Goal: Obtain resource: Download file/media

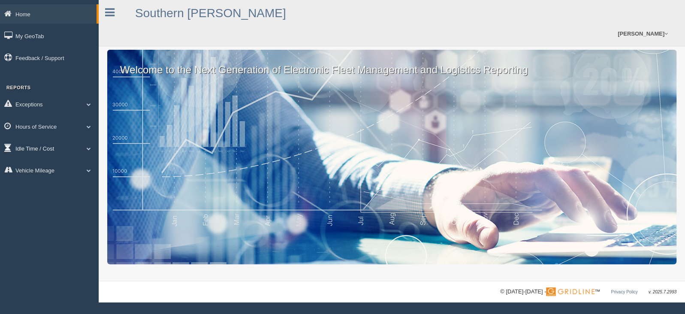
click at [48, 148] on link "Idle Time / Cost" at bounding box center [49, 148] width 99 height 19
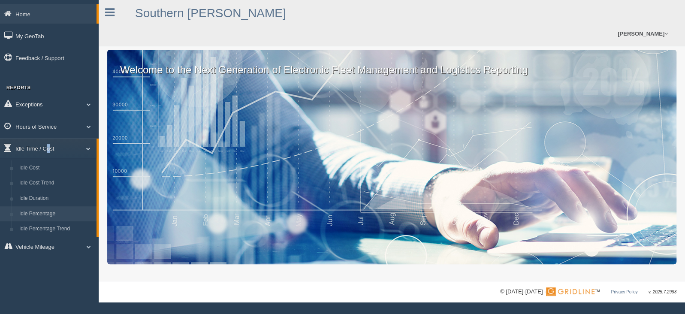
click at [42, 212] on link "Idle Percentage" at bounding box center [55, 213] width 81 height 15
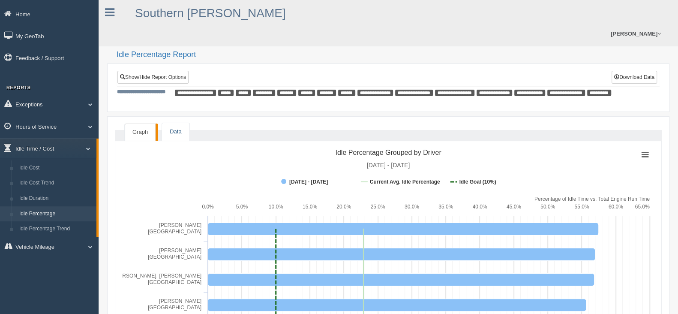
click at [178, 123] on link "Data" at bounding box center [175, 132] width 27 height 18
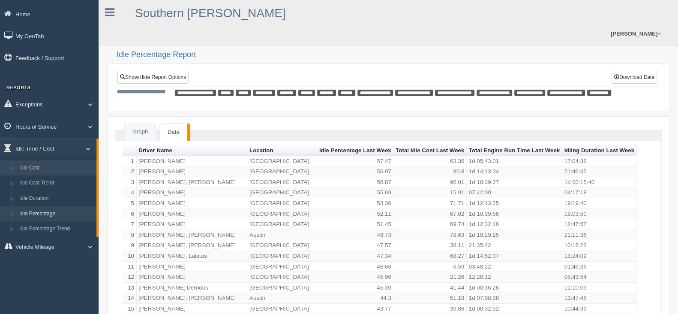
click at [61, 165] on link "Idle Cost" at bounding box center [55, 167] width 81 height 15
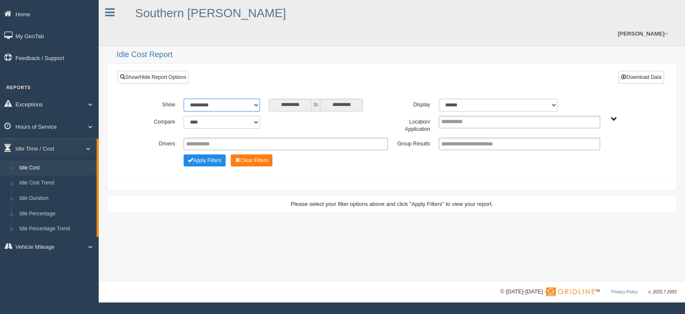
click at [250, 99] on select "**********" at bounding box center [222, 105] width 76 height 13
click at [184, 99] on select "**********" at bounding box center [222, 105] width 76 height 13
click at [554, 99] on select "******* ******" at bounding box center [498, 105] width 119 height 13
click at [594, 116] on ul at bounding box center [519, 122] width 161 height 12
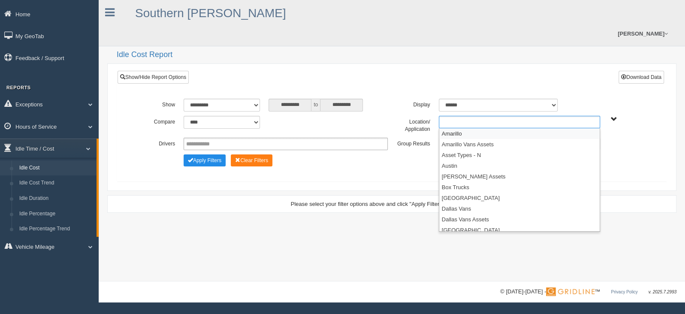
click at [468, 128] on li "Amarillo" at bounding box center [519, 133] width 160 height 11
click at [210, 154] on button "Apply Filters" at bounding box center [205, 160] width 42 height 12
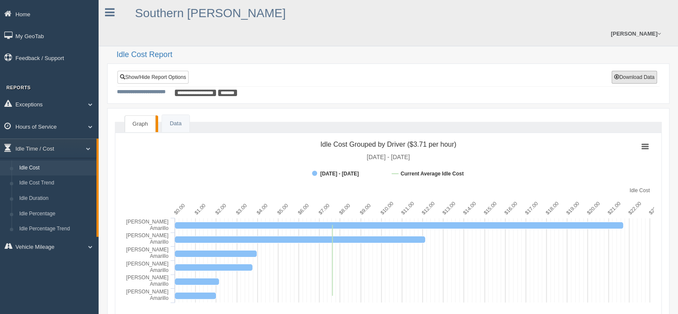
click at [643, 71] on button "Download Data" at bounding box center [634, 77] width 45 height 13
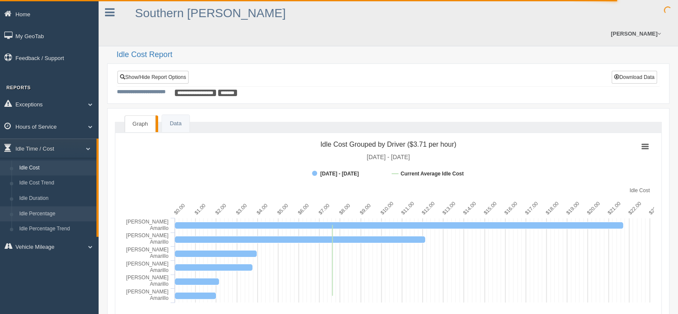
click at [51, 212] on link "Idle Percentage" at bounding box center [55, 213] width 81 height 15
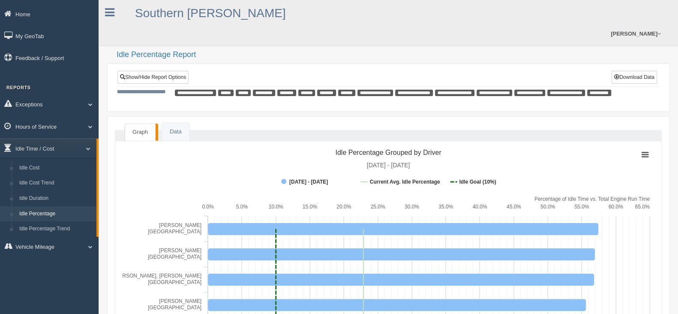
click at [187, 90] on span "**********" at bounding box center [195, 93] width 41 height 6
click at [618, 71] on button "Download Data" at bounding box center [634, 77] width 45 height 13
click at [582, 71] on div "**********" at bounding box center [389, 78] width 542 height 15
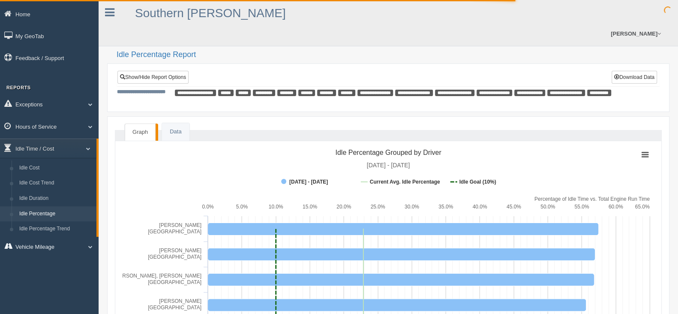
click at [42, 237] on link "Vehicle Mileage" at bounding box center [49, 246] width 99 height 19
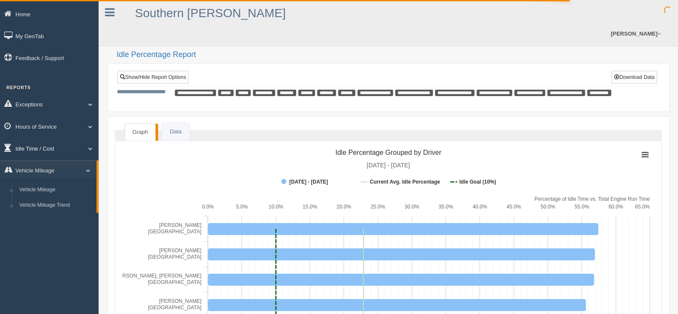
click at [37, 149] on link "Idle Time / Cost" at bounding box center [49, 148] width 99 height 19
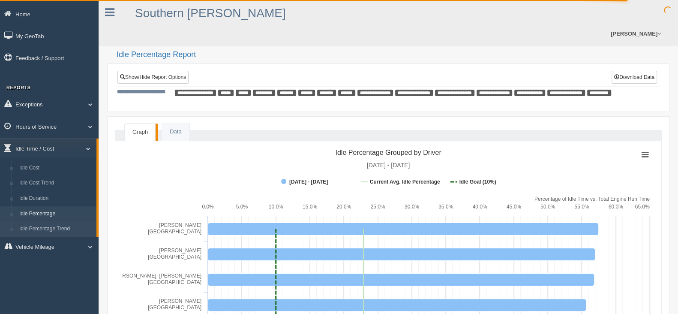
click at [45, 226] on link "Idle Percentage Trend" at bounding box center [55, 228] width 81 height 15
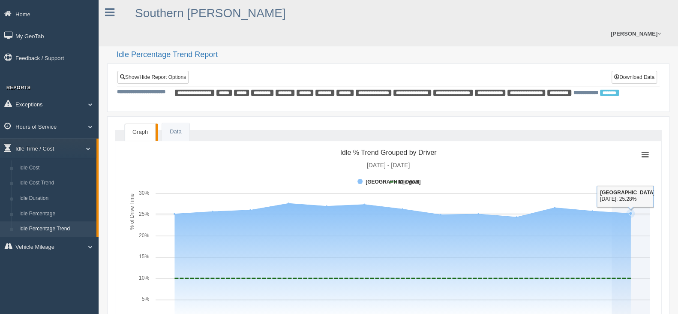
click at [599, 90] on span "**********" at bounding box center [586, 92] width 25 height 5
click at [600, 90] on span "********" at bounding box center [609, 93] width 19 height 6
click at [151, 71] on link "Show/Hide Report Options" at bounding box center [153, 77] width 71 height 13
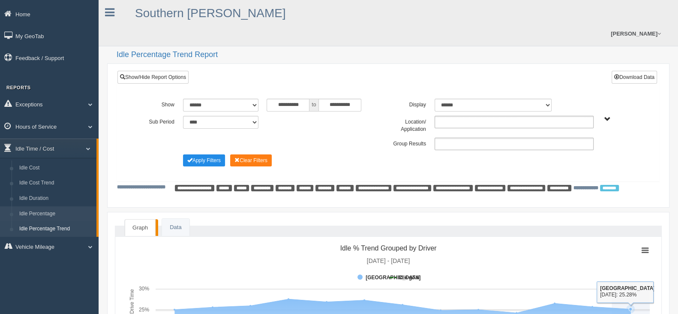
click at [44, 214] on link "Idle Percentage" at bounding box center [55, 213] width 81 height 15
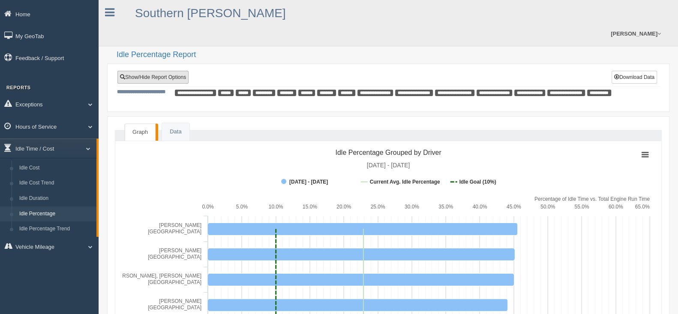
click at [170, 71] on link "Show/Hide Report Options" at bounding box center [153, 77] width 71 height 13
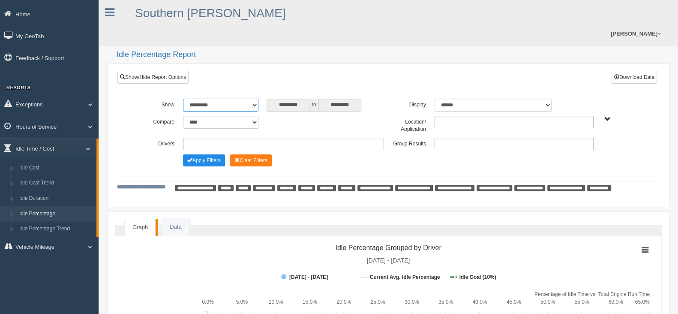
click at [253, 99] on select "**********" at bounding box center [220, 105] width 75 height 13
click at [183, 99] on select "**********" at bounding box center [220, 105] width 75 height 13
click at [517, 99] on select "******* ******" at bounding box center [494, 105] width 118 height 13
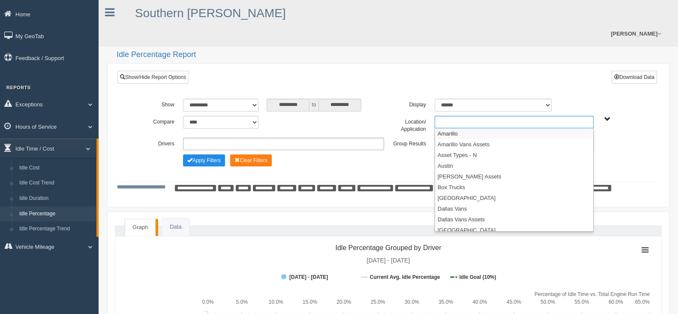
click at [573, 116] on ul at bounding box center [514, 122] width 159 height 12
drag, startPoint x: 468, startPoint y: 116, endPoint x: 479, endPoint y: 116, distance: 10.3
click at [468, 128] on li "Amarillo" at bounding box center [514, 133] width 158 height 11
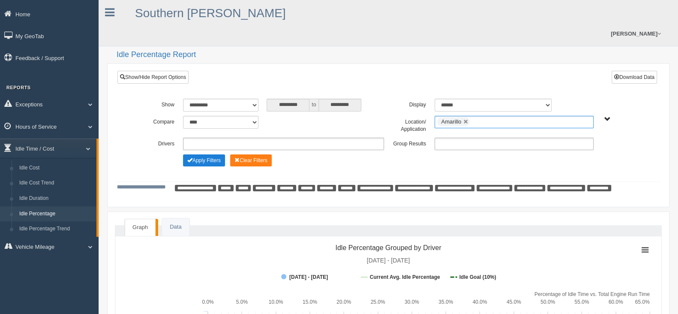
click at [206, 154] on button "Apply Filters" at bounding box center [204, 160] width 42 height 12
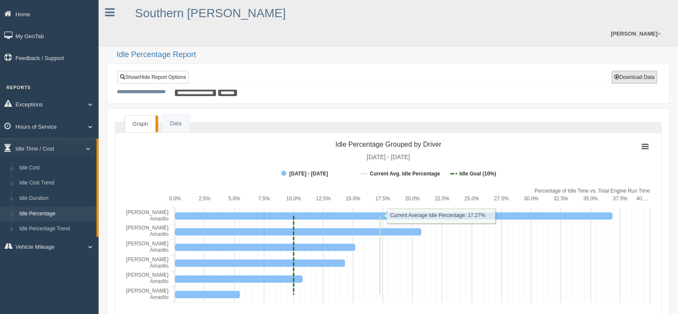
click at [640, 71] on button "Download Data" at bounding box center [634, 77] width 45 height 13
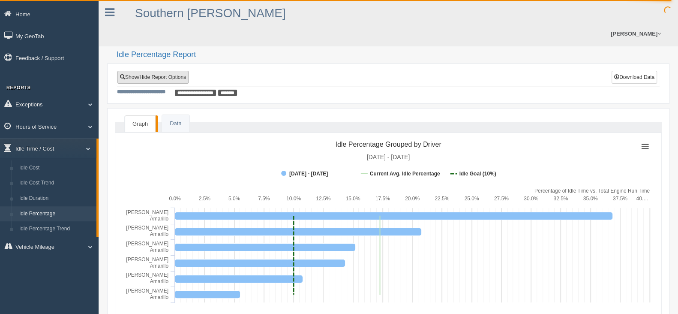
click at [149, 71] on link "Show/Hide Report Options" at bounding box center [153, 77] width 71 height 13
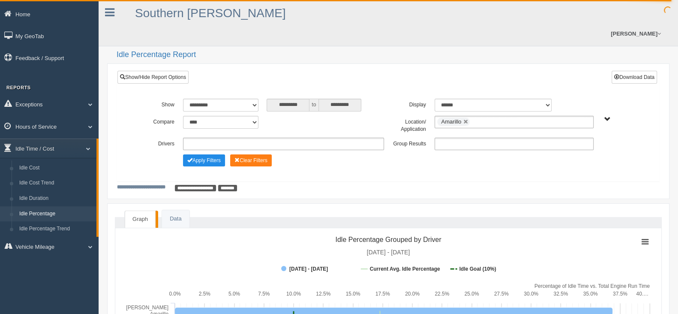
click at [590, 116] on ul "Amarillo" at bounding box center [514, 122] width 159 height 12
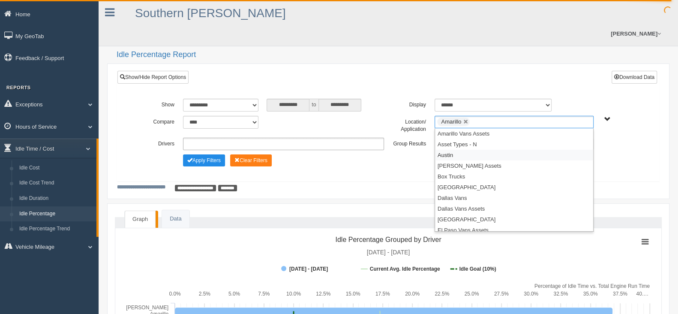
click at [463, 150] on li "Austin" at bounding box center [514, 155] width 158 height 11
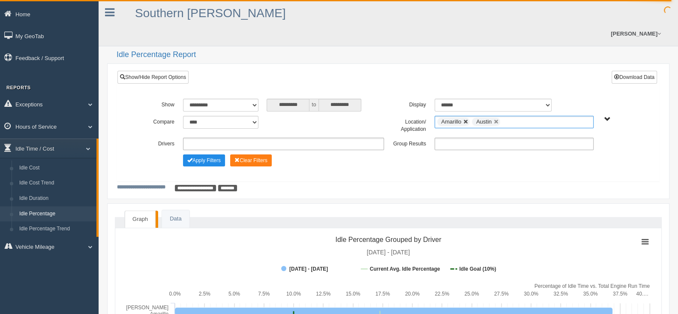
click at [468, 119] on link at bounding box center [466, 121] width 5 height 5
click at [209, 154] on button "Apply Filters" at bounding box center [204, 160] width 42 height 12
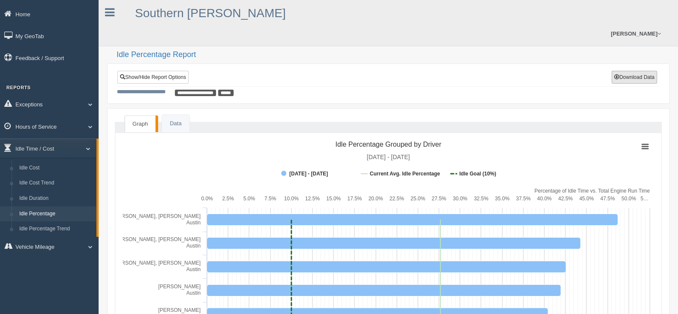
click at [644, 71] on button "Download Data" at bounding box center [634, 77] width 45 height 13
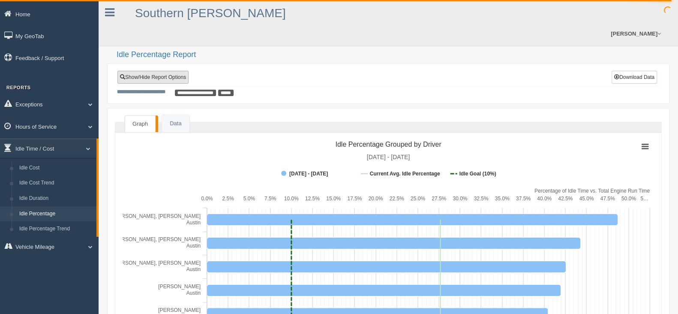
click at [171, 71] on link "Show/Hide Report Options" at bounding box center [153, 77] width 71 height 13
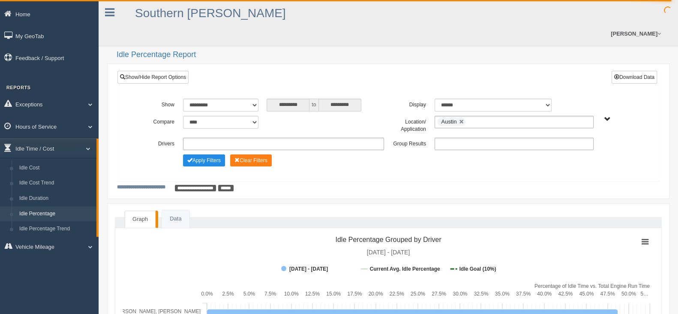
click at [602, 116] on div "Amarillo Amarillo Vans Assets Asset Types - N Austin Austin Vans Assets [GEOGRA…" at bounding box center [619, 119] width 42 height 6
click at [605, 116] on span "Amarillo Amarillo Vans Assets Asset Types - N Austin Austin Vans Assets [GEOGRA…" at bounding box center [608, 119] width 6 height 6
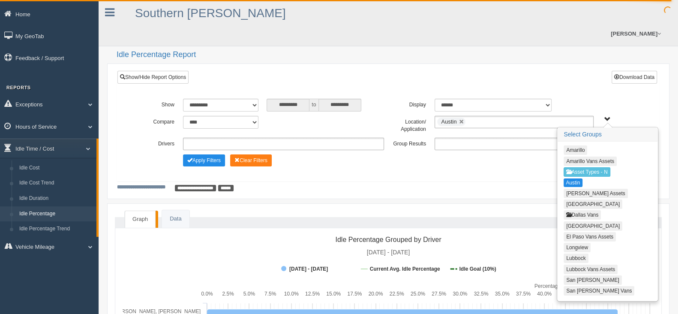
click at [583, 221] on button "[GEOGRAPHIC_DATA]" at bounding box center [593, 225] width 59 height 9
click at [573, 178] on button "Austin" at bounding box center [573, 182] width 18 height 9
click at [211, 154] on button "Apply Filters" at bounding box center [204, 160] width 42 height 12
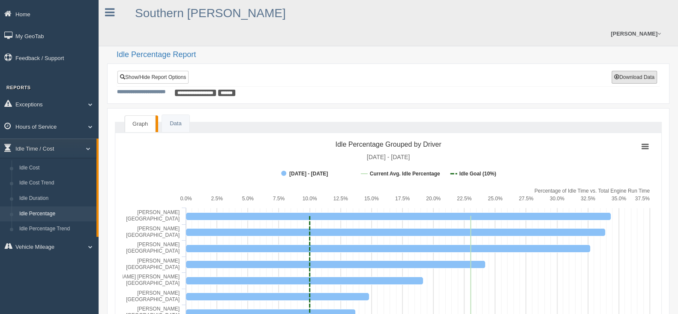
click at [630, 71] on button "Download Data" at bounding box center [634, 77] width 45 height 13
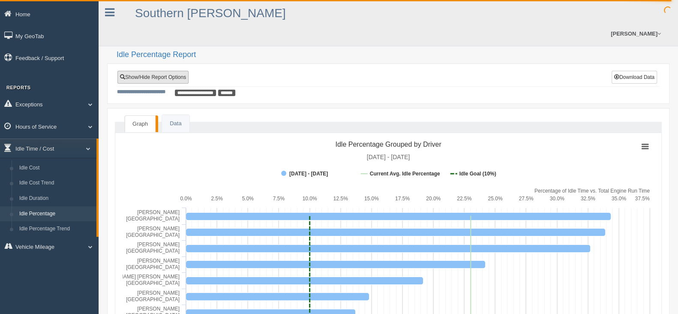
click at [169, 71] on link "Show/Hide Report Options" at bounding box center [153, 77] width 71 height 13
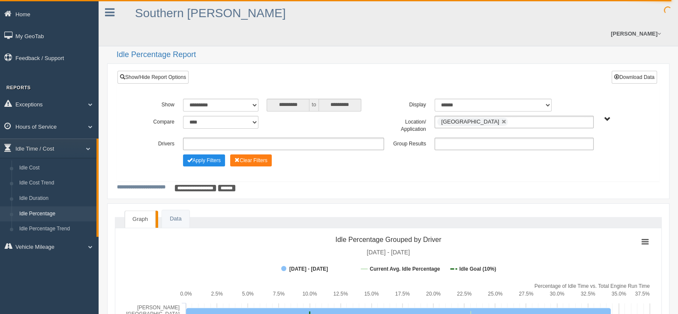
click at [606, 116] on span "Amarillo Amarillo Vans Assets Asset Types - N Austin Austin Vans Assets [GEOGRA…" at bounding box center [608, 119] width 6 height 6
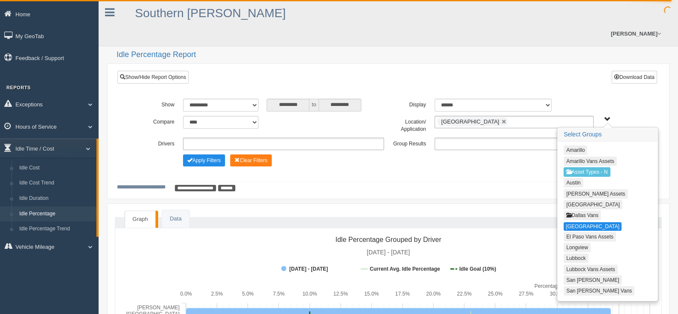
click at [581, 253] on button "Lubbock" at bounding box center [576, 257] width 24 height 9
click at [580, 222] on button "[GEOGRAPHIC_DATA]" at bounding box center [593, 226] width 58 height 9
click at [190, 157] on span "Change Filter Options" at bounding box center [189, 159] width 5 height 5
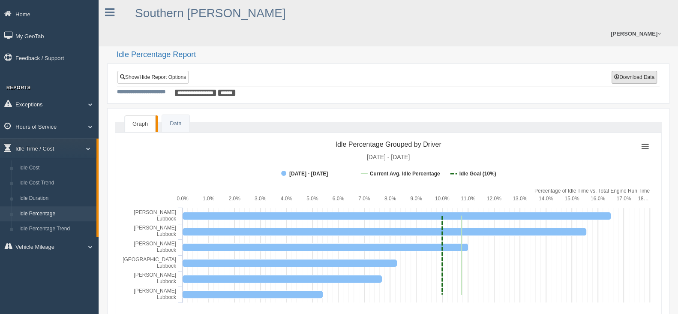
click at [642, 71] on button "Download Data" at bounding box center [634, 77] width 45 height 13
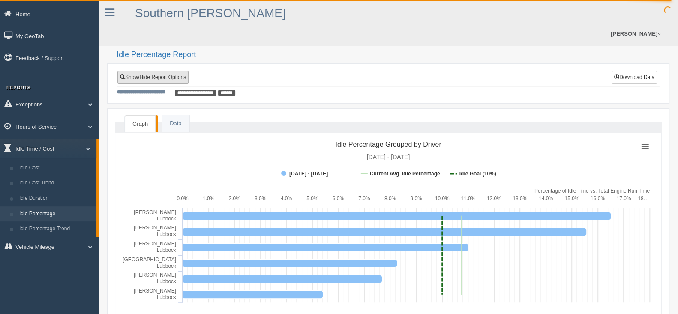
click at [181, 71] on link "Show/Hide Report Options" at bounding box center [153, 77] width 71 height 13
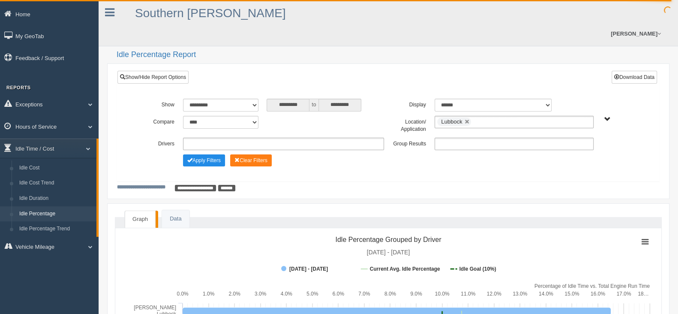
click at [603, 116] on div "Amarillo Amarillo Vans Assets Asset Types - N Austin Austin Vans Assets [GEOGRA…" at bounding box center [619, 119] width 33 height 6
click at [608, 116] on span "Amarillo Amarillo Vans Assets Asset Types - N Austin Austin Vans Assets [GEOGRA…" at bounding box center [608, 119] width 6 height 6
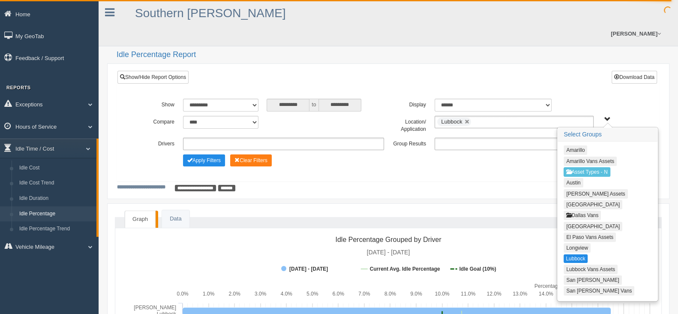
click at [584, 275] on button "San [PERSON_NAME]" at bounding box center [593, 279] width 58 height 9
click at [465, 119] on link at bounding box center [467, 121] width 5 height 5
click at [205, 154] on button "Apply Filters" at bounding box center [204, 160] width 42 height 12
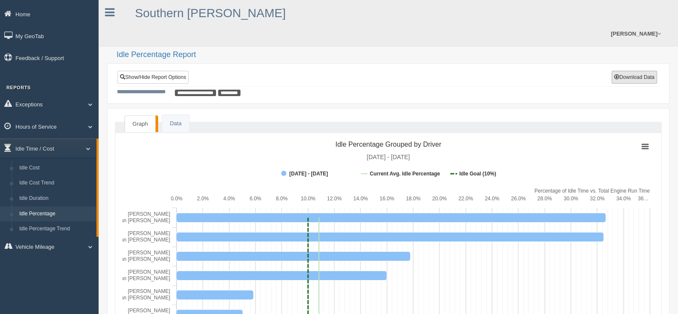
click at [649, 71] on button "Download Data" at bounding box center [634, 77] width 45 height 13
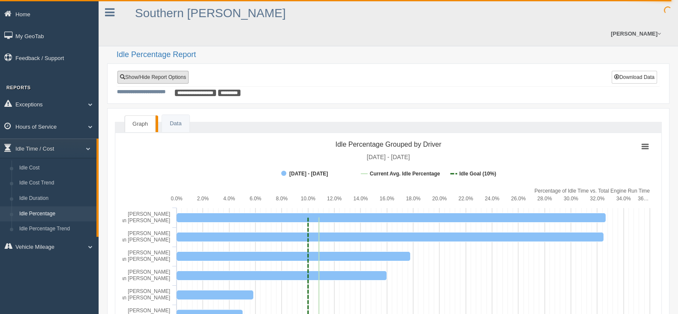
click at [161, 71] on link "Show/Hide Report Options" at bounding box center [153, 77] width 71 height 13
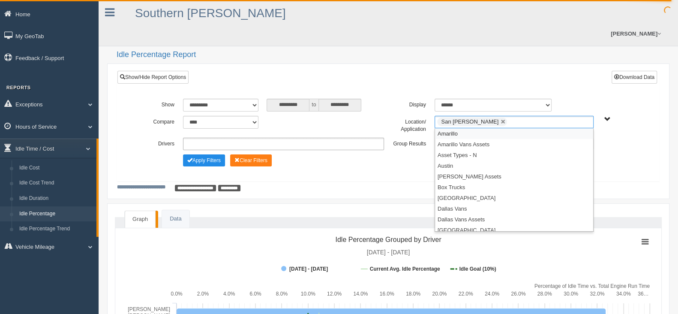
drag, startPoint x: 591, startPoint y: 102, endPoint x: 597, endPoint y: 102, distance: 6.4
click at [591, 116] on ul "San [PERSON_NAME]" at bounding box center [514, 122] width 159 height 12
click at [467, 193] on li "[GEOGRAPHIC_DATA]" at bounding box center [514, 198] width 158 height 11
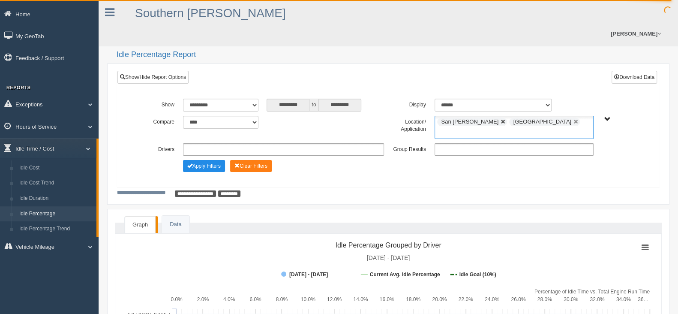
click at [501, 119] on link at bounding box center [503, 121] width 5 height 5
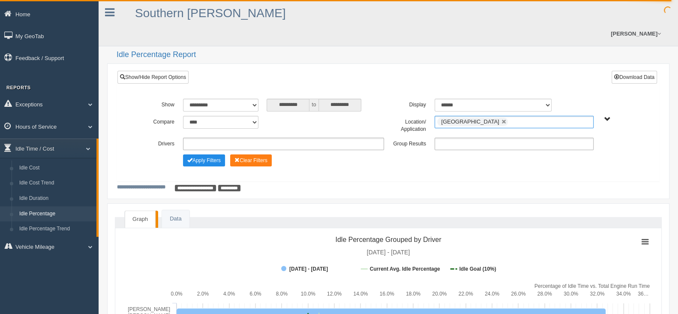
click at [606, 116] on span "Amarillo Amarillo Vans Assets Asset Types - N Austin Austin Vans Assets [GEOGRA…" at bounding box center [608, 119] width 6 height 6
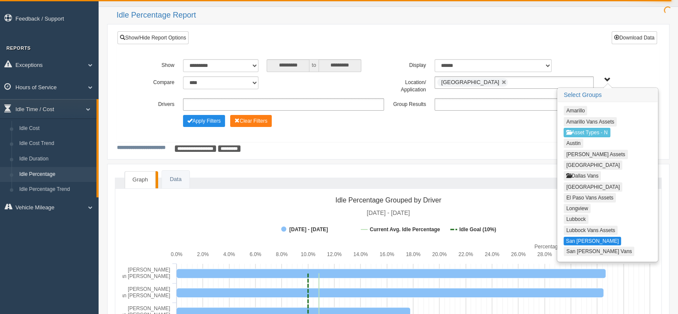
scroll to position [42, 0]
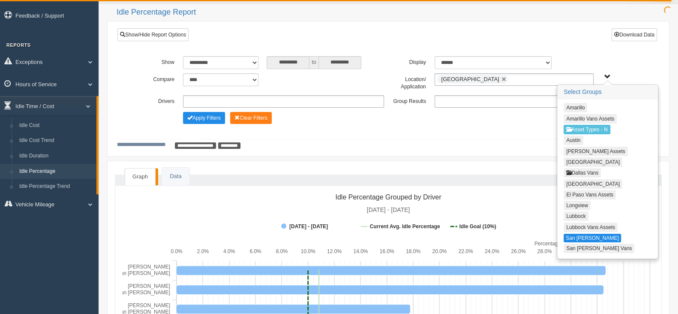
click at [573, 168] on button "Dallas Vans" at bounding box center [582, 172] width 37 height 9
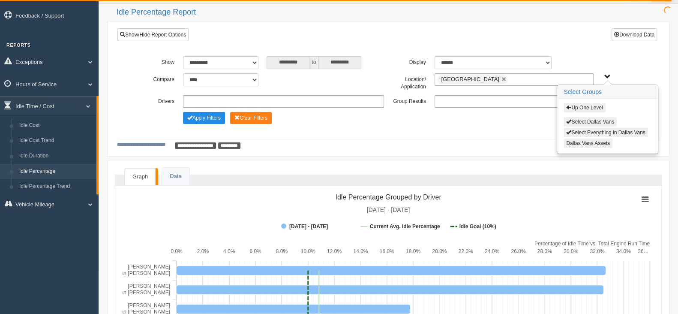
click at [600, 56] on div "**********" at bounding box center [388, 62] width 503 height 13
click at [606, 56] on div "**********" at bounding box center [388, 90] width 503 height 69
click at [605, 74] on span "Up One Level Select Dallas Vans Select Everything in Dallas Vans Dallas Vans As…" at bounding box center [608, 77] width 6 height 6
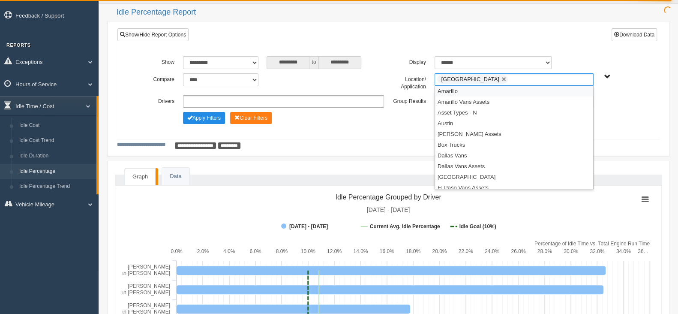
click at [565, 73] on ul "[GEOGRAPHIC_DATA]" at bounding box center [514, 79] width 159 height 12
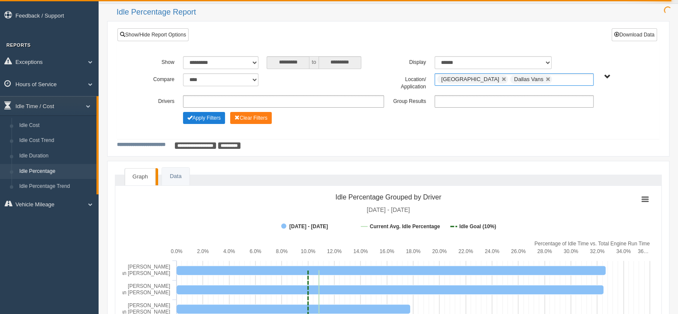
click at [216, 112] on button "Apply Filters" at bounding box center [204, 118] width 42 height 12
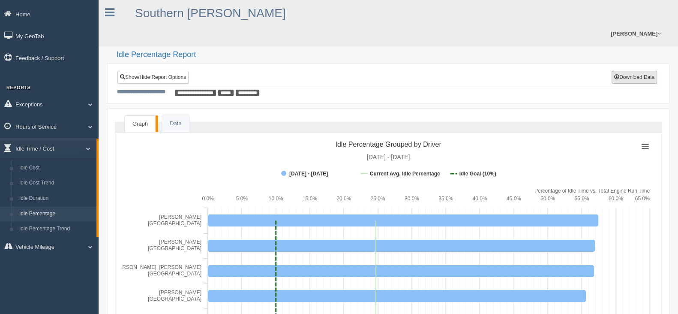
click at [639, 71] on button "Download Data" at bounding box center [634, 77] width 45 height 13
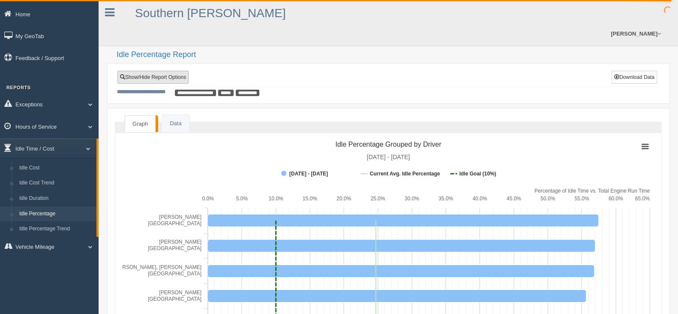
click at [175, 71] on link "Show/Hide Report Options" at bounding box center [153, 77] width 71 height 13
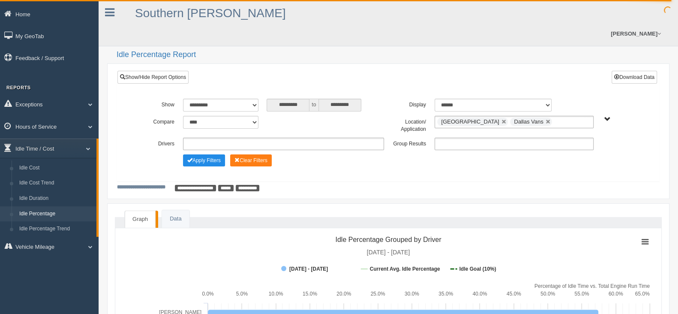
click at [608, 116] on span "Amarillo Amarillo Vans Assets Asset Types - N Austin Austin Vans Assets [GEOGRA…" at bounding box center [608, 119] width 6 height 6
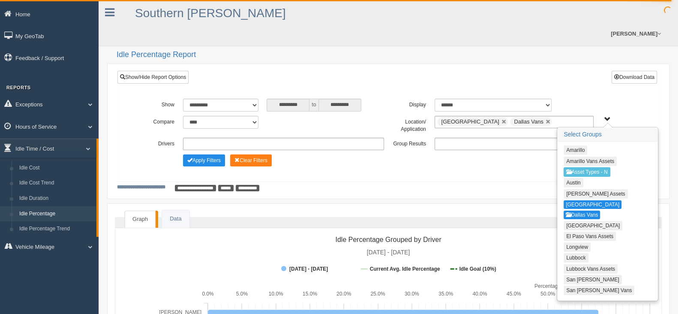
click at [576, 145] on button "Amarillo" at bounding box center [576, 149] width 24 height 9
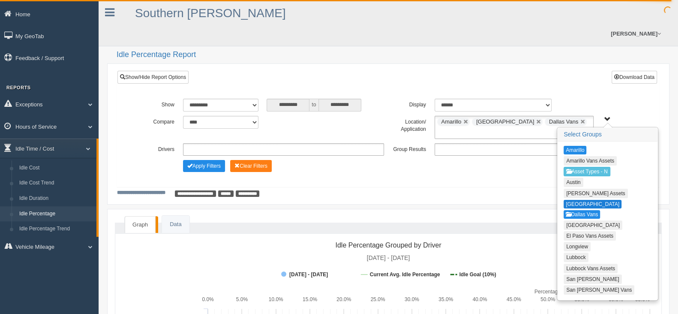
click at [570, 200] on button "[GEOGRAPHIC_DATA]" at bounding box center [593, 204] width 58 height 9
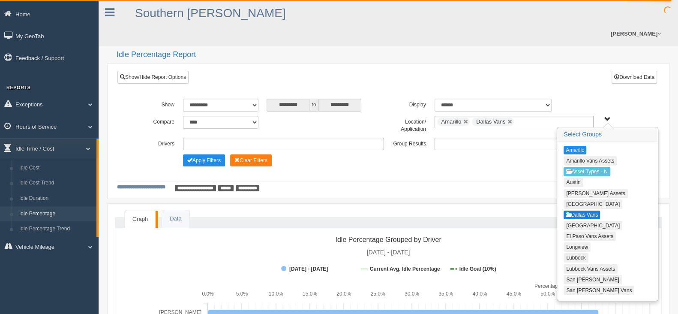
click at [571, 211] on button "Dallas Vans" at bounding box center [582, 215] width 36 height 9
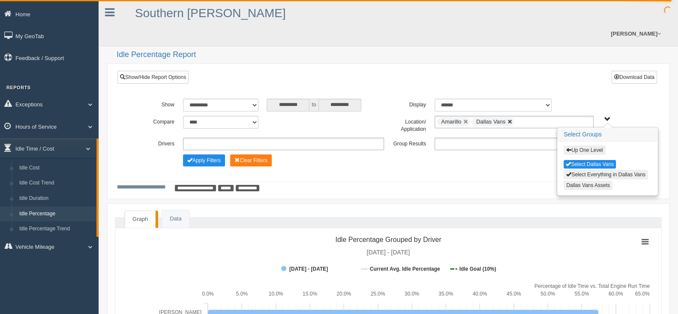
click at [512, 119] on link at bounding box center [510, 121] width 5 height 5
click at [257, 99] on select "**********" at bounding box center [220, 105] width 75 height 13
select select "******"
click at [183, 99] on select "**********" at bounding box center [220, 105] width 75 height 13
type input "**********"
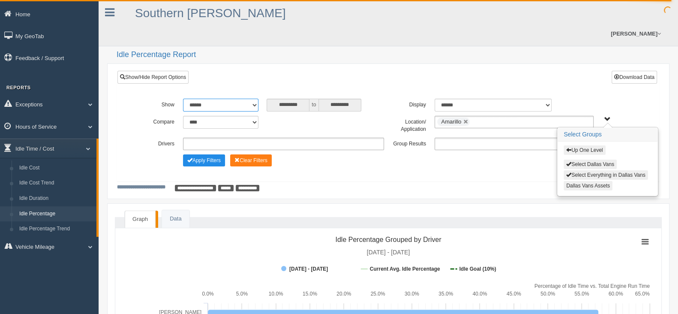
type input "**********"
click at [313, 99] on span "to" at bounding box center [314, 105] width 9 height 13
click at [277, 99] on input "**********" at bounding box center [288, 105] width 43 height 13
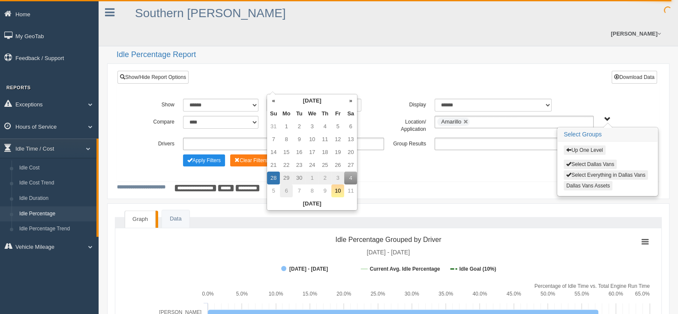
click at [286, 192] on td "6" at bounding box center [286, 190] width 13 height 13
type input "**********"
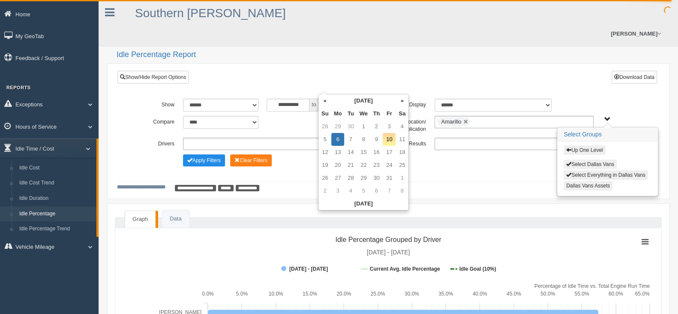
click at [352, 99] on input "**********" at bounding box center [340, 105] width 43 height 13
click at [387, 140] on td "10" at bounding box center [389, 139] width 13 height 13
type input "**********"
click at [207, 154] on button "Apply Filters" at bounding box center [204, 160] width 42 height 12
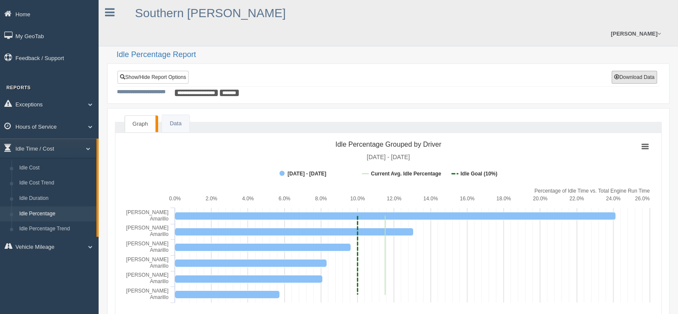
click at [638, 71] on button "Download Data" at bounding box center [634, 77] width 45 height 13
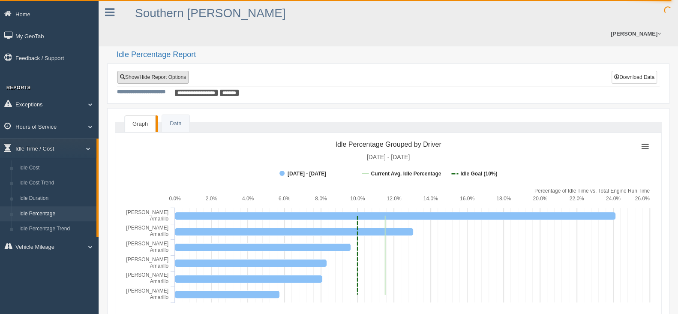
click at [180, 71] on link "Show/Hide Report Options" at bounding box center [153, 77] width 71 height 13
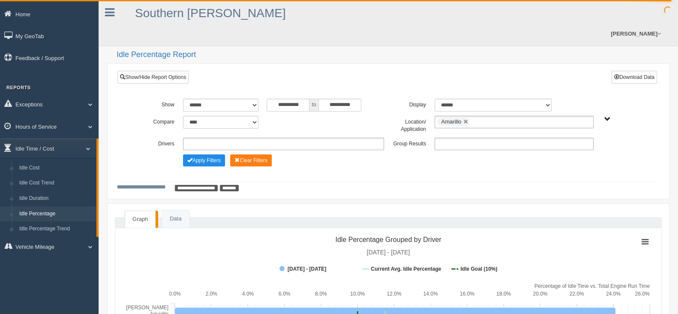
click at [606, 116] on span "Amarillo Amarillo Vans Assets Asset Types - N Austin Austin Vans Assets [GEOGRA…" at bounding box center [608, 119] width 6 height 6
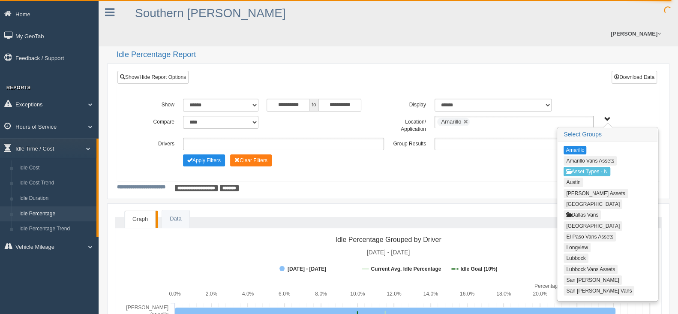
click at [581, 253] on button "Lubbock" at bounding box center [576, 257] width 24 height 9
click at [467, 119] on link at bounding box center [466, 121] width 5 height 5
click at [211, 154] on button "Apply Filters" at bounding box center [204, 160] width 42 height 12
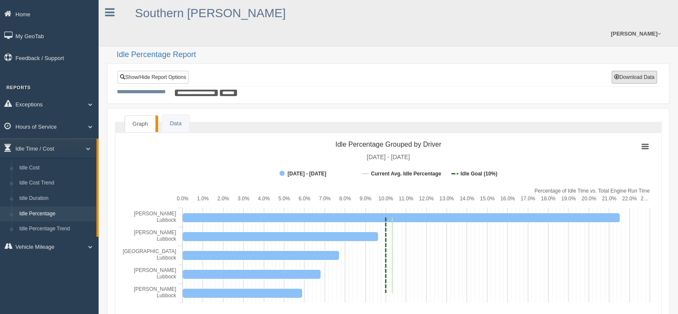
click at [637, 71] on button "Download Data" at bounding box center [634, 77] width 45 height 13
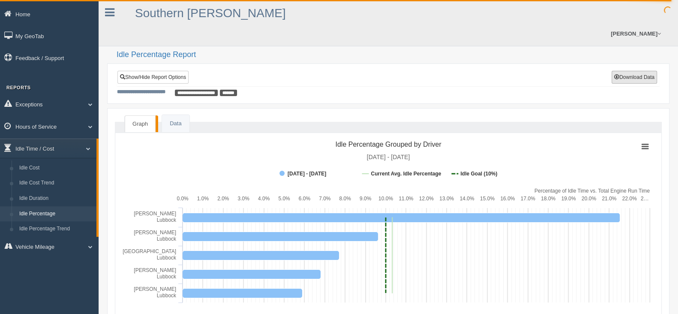
click at [654, 71] on button "Download Data" at bounding box center [634, 77] width 45 height 13
click at [177, 71] on link "Show/Hide Report Options" at bounding box center [153, 77] width 71 height 13
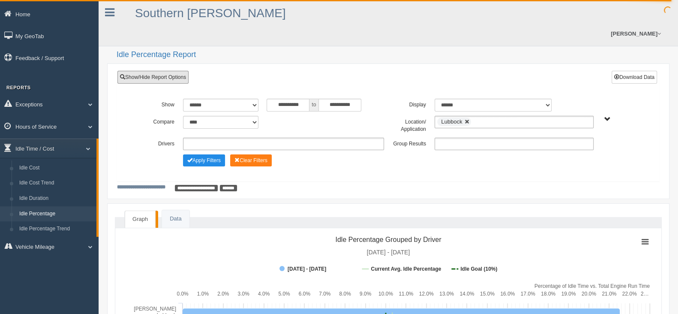
click at [467, 119] on link at bounding box center [467, 121] width 5 height 5
type input "**********"
click at [608, 116] on span "Amarillo Amarillo Vans Assets Asset Types - N Austin Austin Vans Assets [GEOGRA…" at bounding box center [608, 119] width 6 height 6
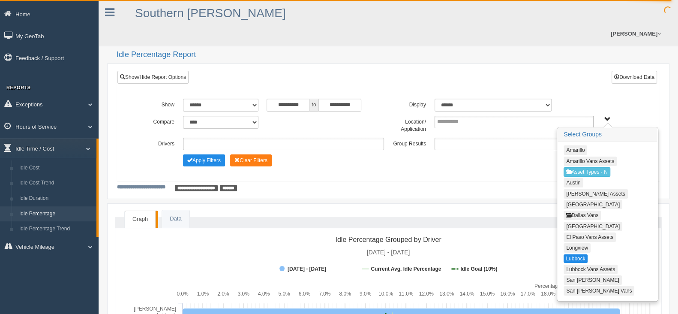
click at [577, 222] on button "[GEOGRAPHIC_DATA]" at bounding box center [593, 226] width 59 height 9
click at [216, 154] on button "Apply Filters" at bounding box center [204, 160] width 42 height 12
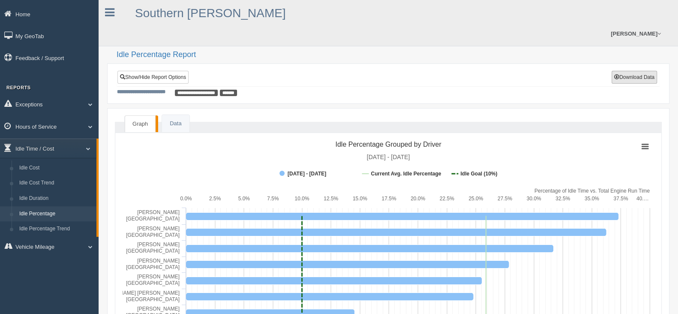
click at [644, 71] on button "Download Data" at bounding box center [634, 77] width 45 height 13
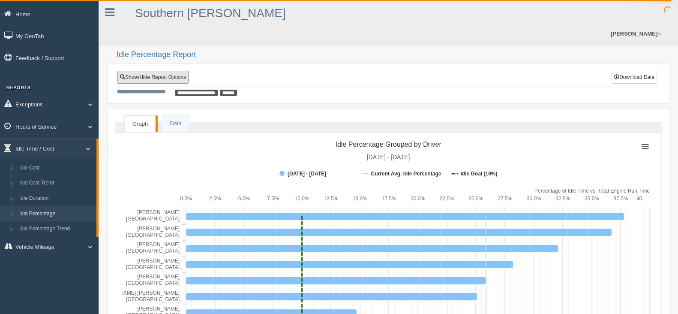
drag, startPoint x: 160, startPoint y: 60, endPoint x: 201, endPoint y: 60, distance: 40.3
click at [160, 71] on link "Show/Hide Report Options" at bounding box center [153, 77] width 71 height 13
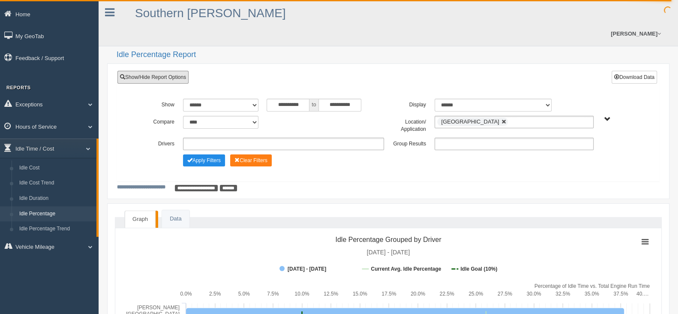
drag, startPoint x: 466, startPoint y: 105, endPoint x: 478, endPoint y: 105, distance: 12.0
click at [502, 119] on link at bounding box center [504, 121] width 5 height 5
type input "**********"
click at [603, 116] on div "Amarillo Amarillo Vans Assets Asset Types - N Austin Austin Vans Assets [GEOGRA…" at bounding box center [619, 119] width 33 height 6
click at [608, 116] on span "Amarillo Amarillo Vans Assets Asset Types - N Austin Austin Vans Assets [GEOGRA…" at bounding box center [608, 119] width 6 height 6
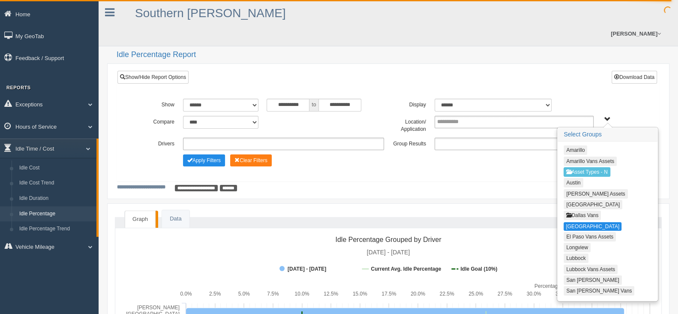
click at [577, 178] on button "Austin" at bounding box center [573, 182] width 19 height 9
click at [217, 154] on button "Apply Filters" at bounding box center [204, 160] width 42 height 12
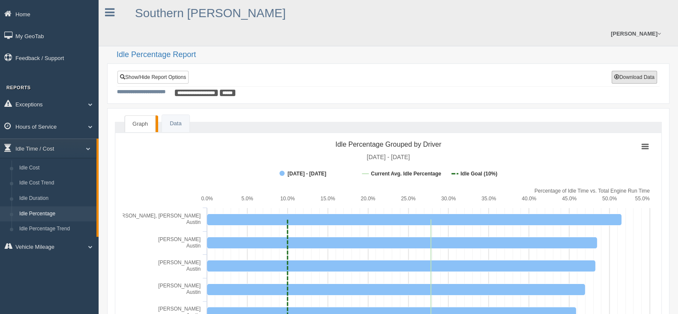
click at [624, 71] on button "Download Data" at bounding box center [634, 77] width 45 height 13
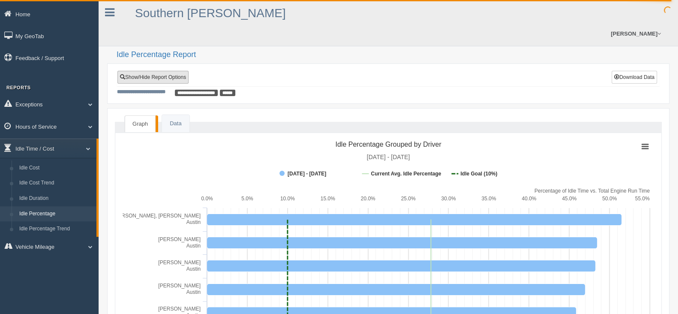
click at [160, 71] on link "Show/Hide Report Options" at bounding box center [153, 77] width 71 height 13
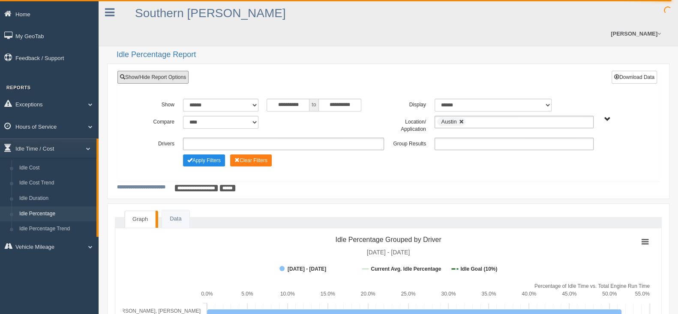
click at [460, 119] on link at bounding box center [461, 121] width 5 height 5
type input "**********"
click at [608, 116] on span "Amarillo Amarillo Vans Assets Asset Types - N Austin Austin Vans Assets Dallas …" at bounding box center [608, 119] width 6 height 6
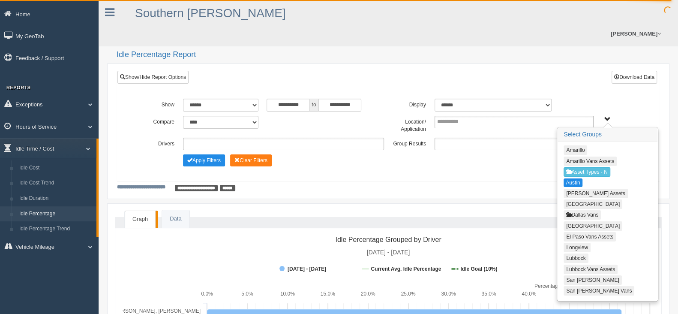
click at [573, 275] on button "San [PERSON_NAME]" at bounding box center [593, 279] width 58 height 9
click at [199, 154] on button "Apply Filters" at bounding box center [204, 160] width 42 height 12
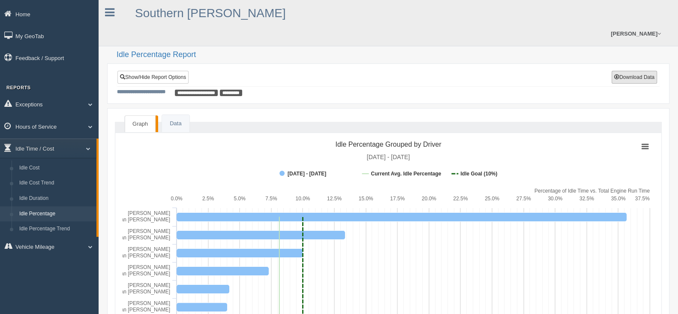
click at [642, 71] on button "Download Data" at bounding box center [634, 77] width 45 height 13
